Goal: Navigation & Orientation: Find specific page/section

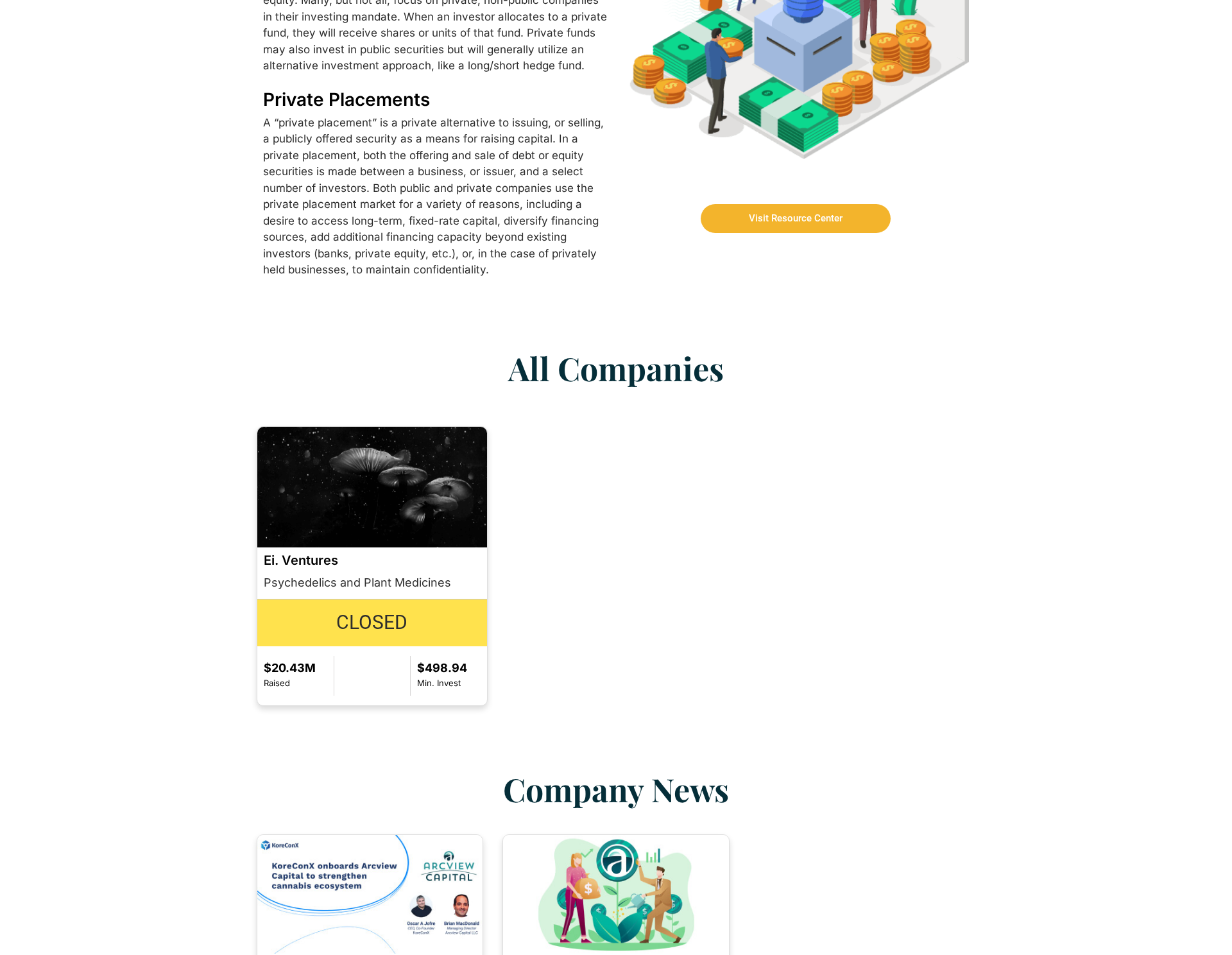
scroll to position [1448, 0]
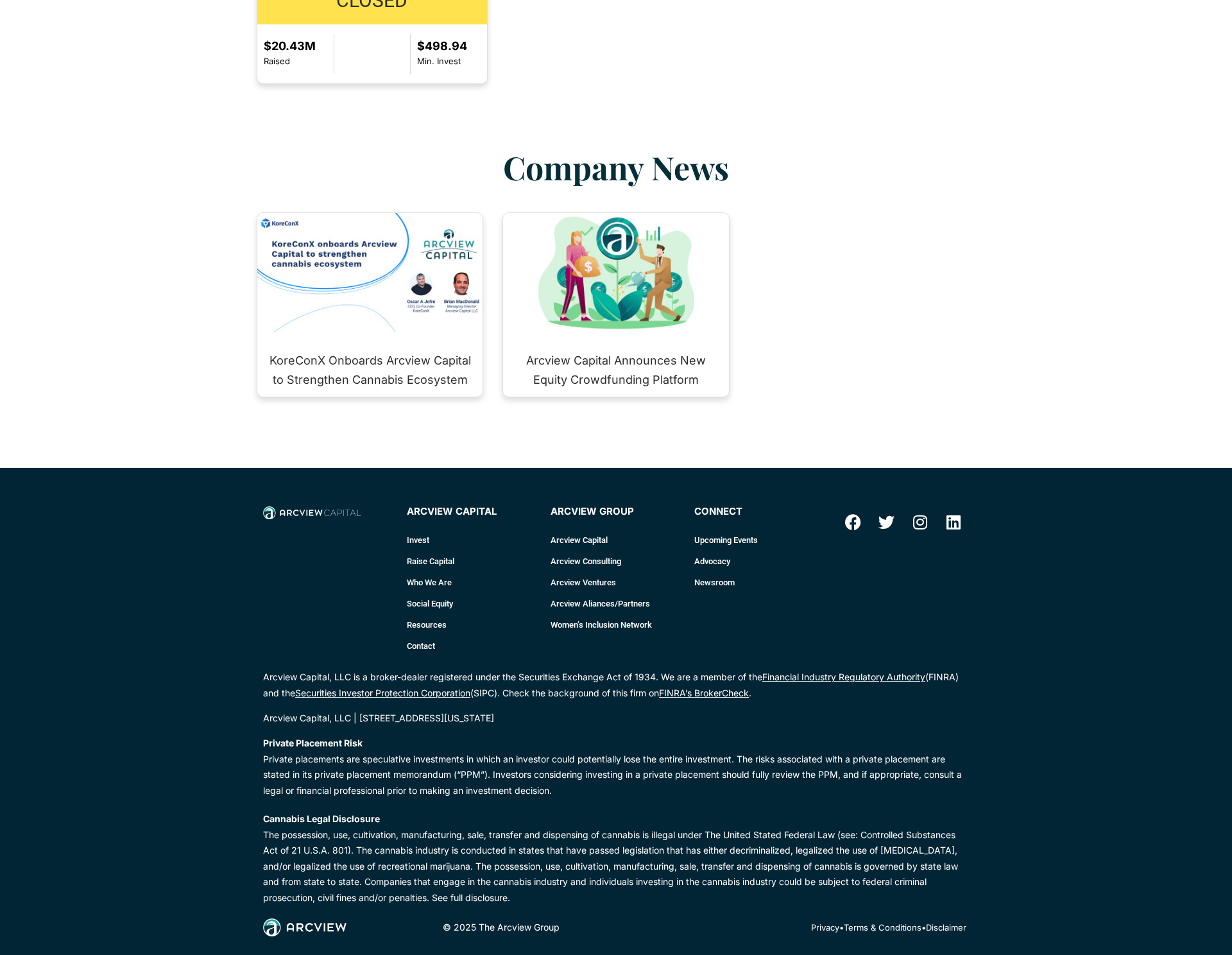
click at [439, 572] on link "Who We Are" at bounding box center [472, 583] width 131 height 21
